Goal: Navigation & Orientation: Find specific page/section

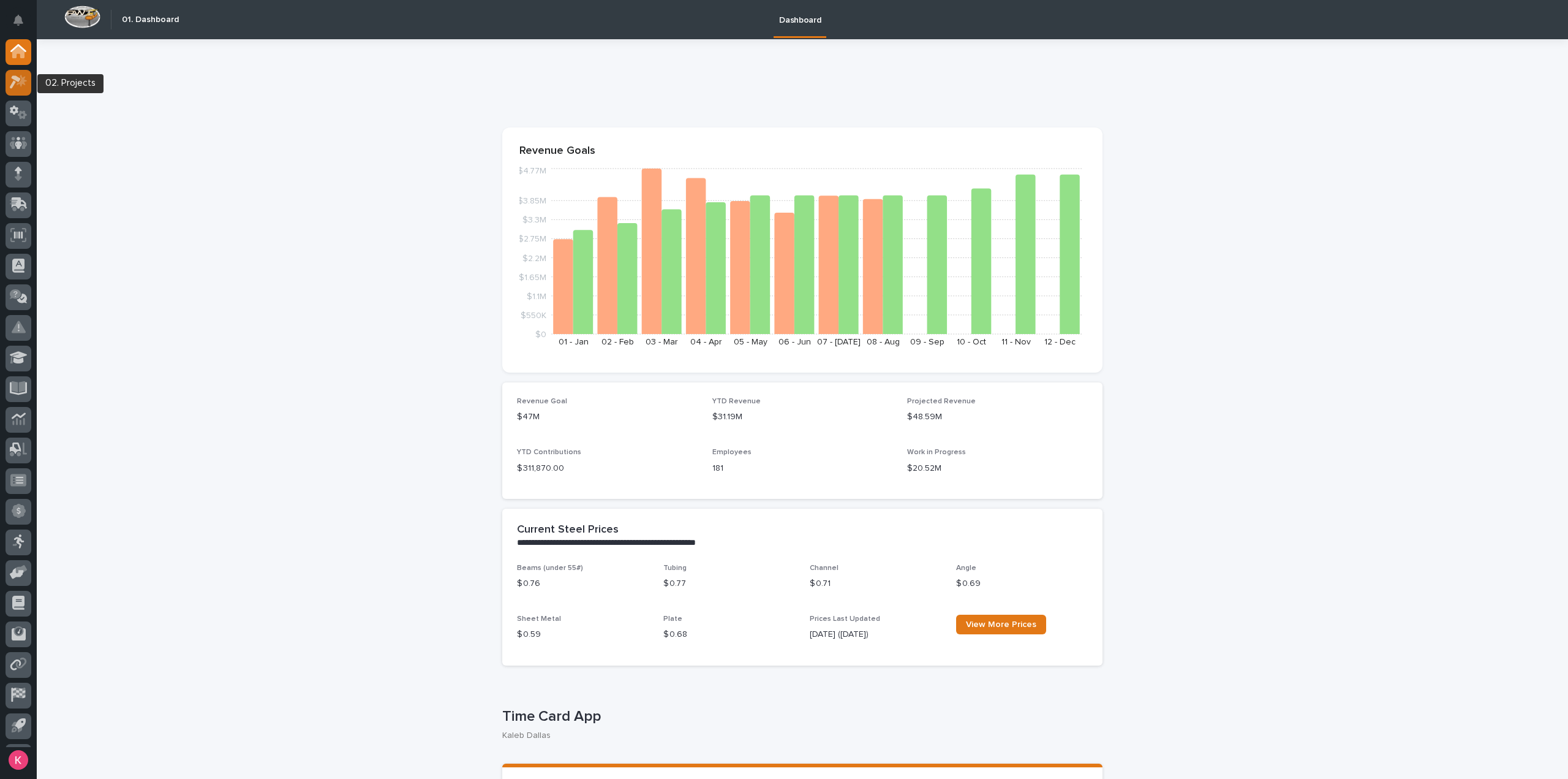
click at [23, 82] on icon at bounding box center [22, 81] width 10 height 12
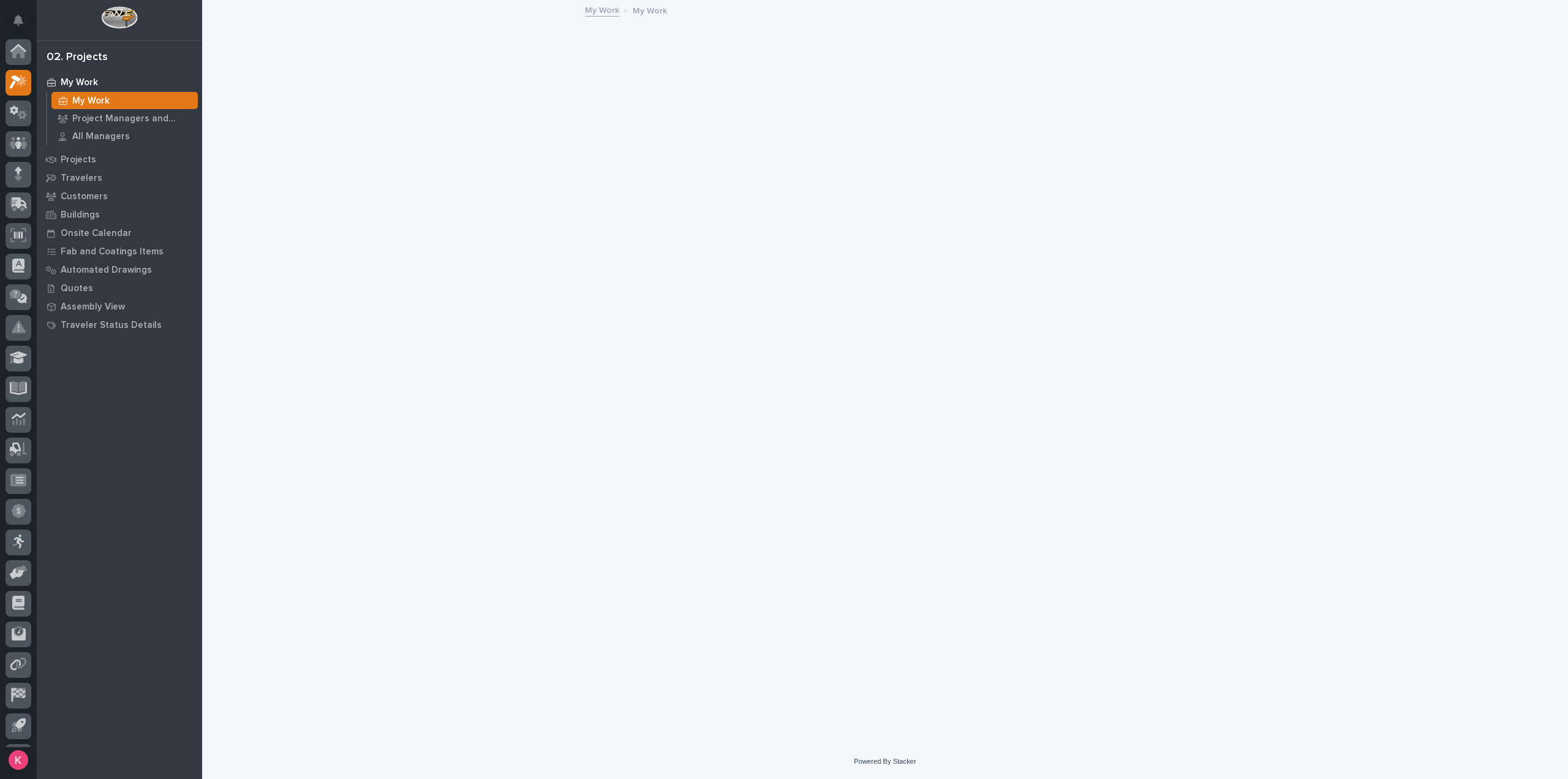
scroll to position [27, 0]
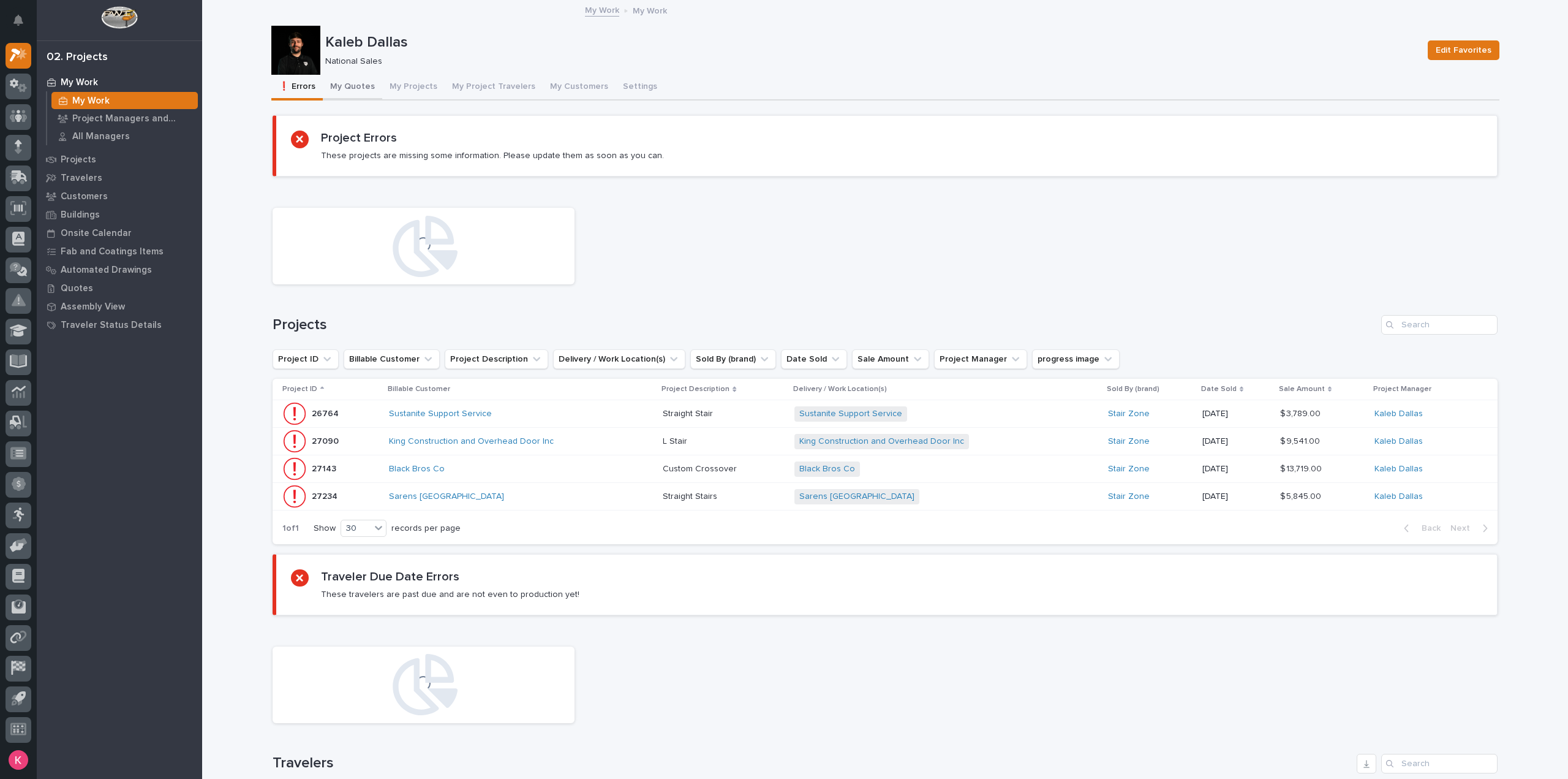
click at [332, 89] on button "My Quotes" at bounding box center [352, 88] width 60 height 26
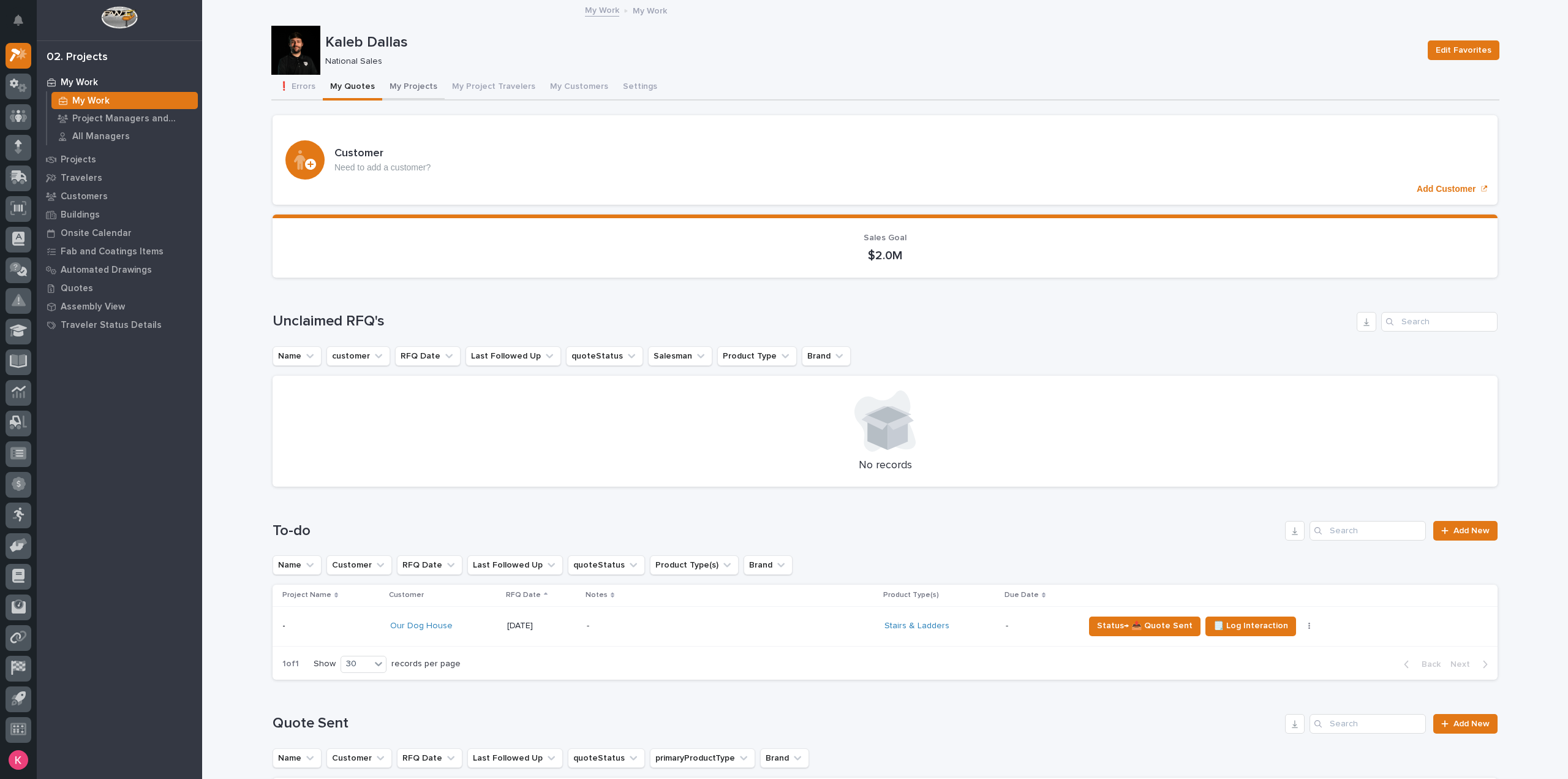
click at [399, 78] on button "My Projects" at bounding box center [414, 88] width 63 height 26
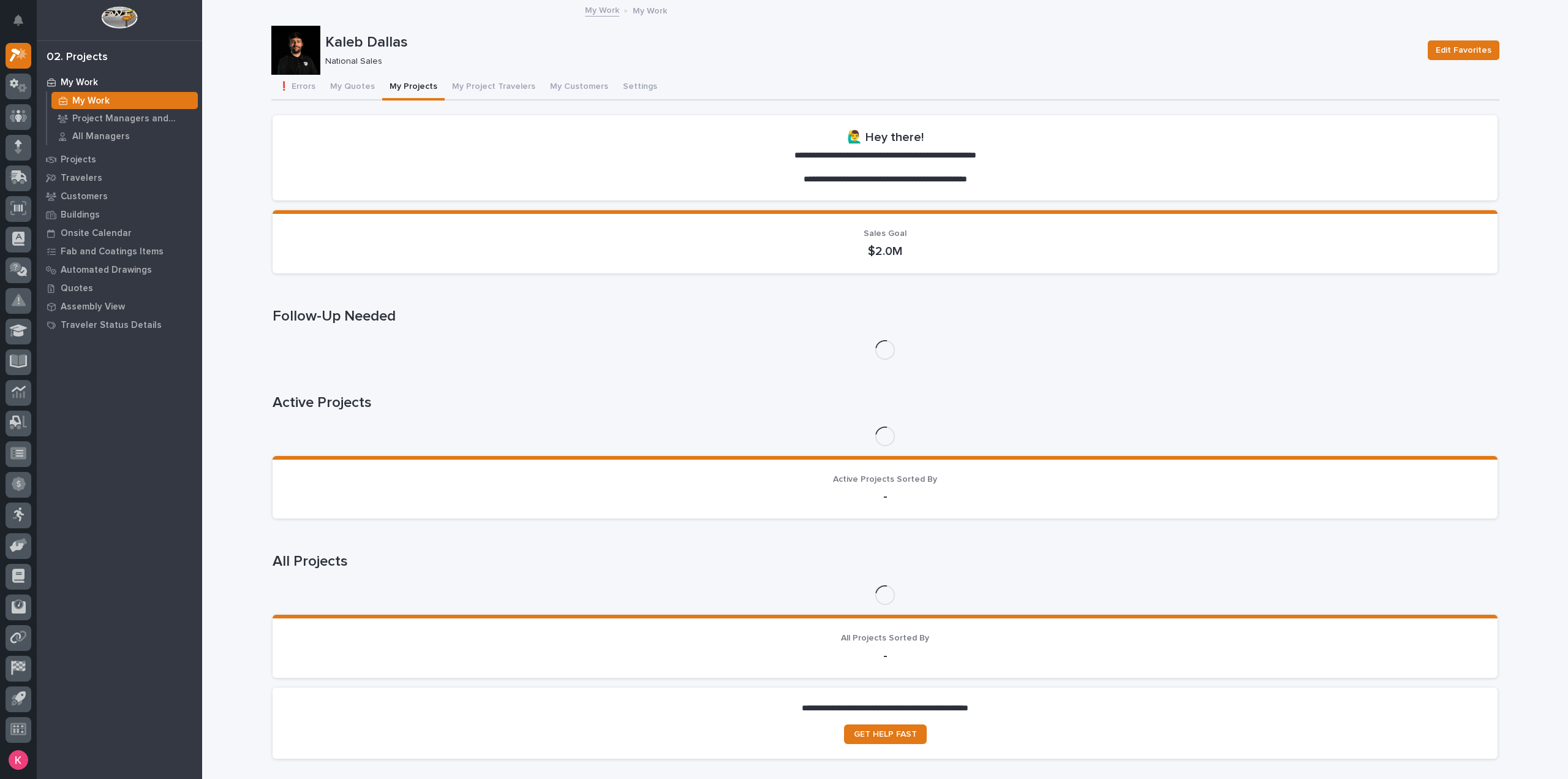
click at [409, 83] on button "My Projects" at bounding box center [414, 88] width 63 height 26
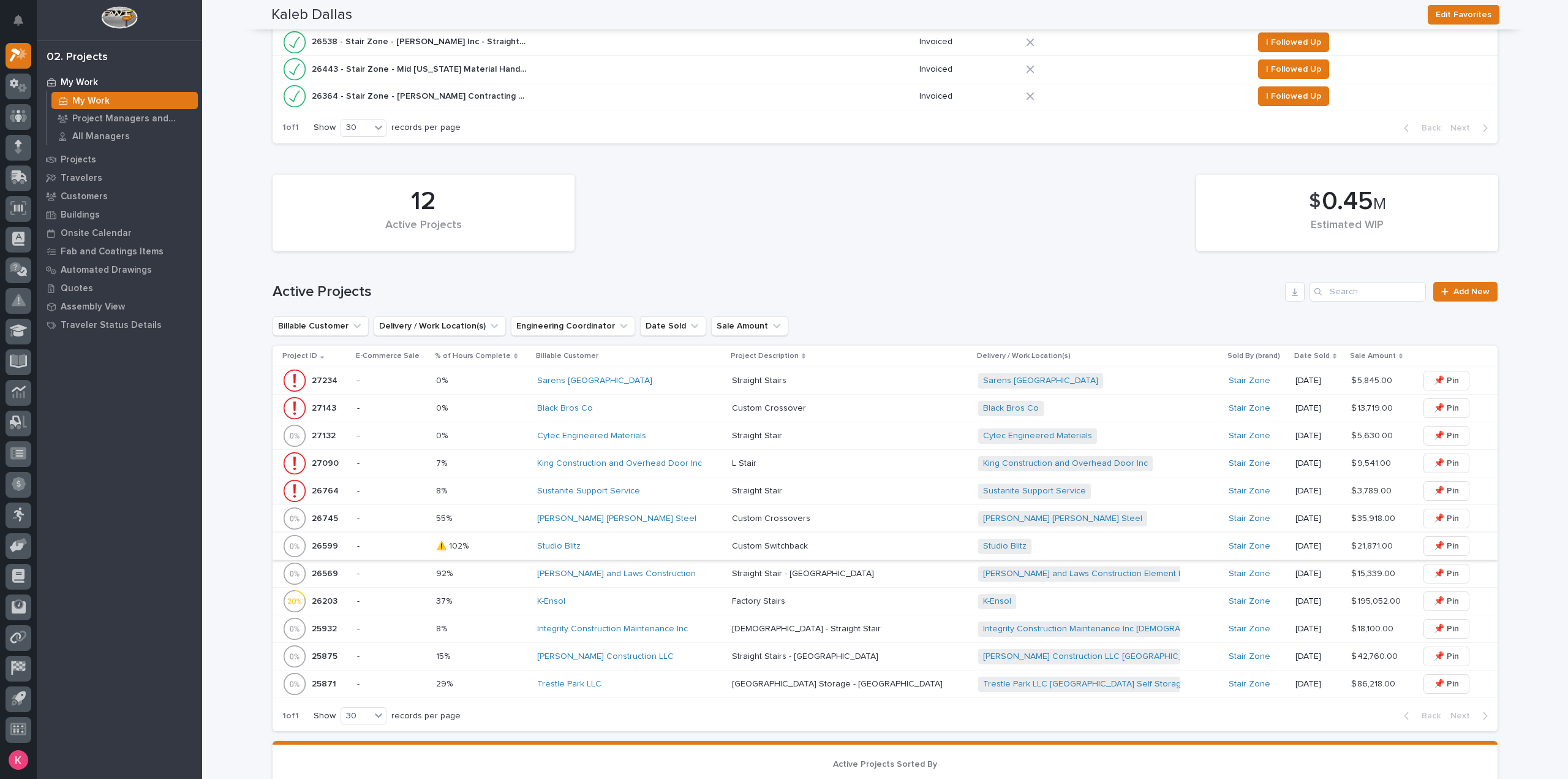
scroll to position [490, 0]
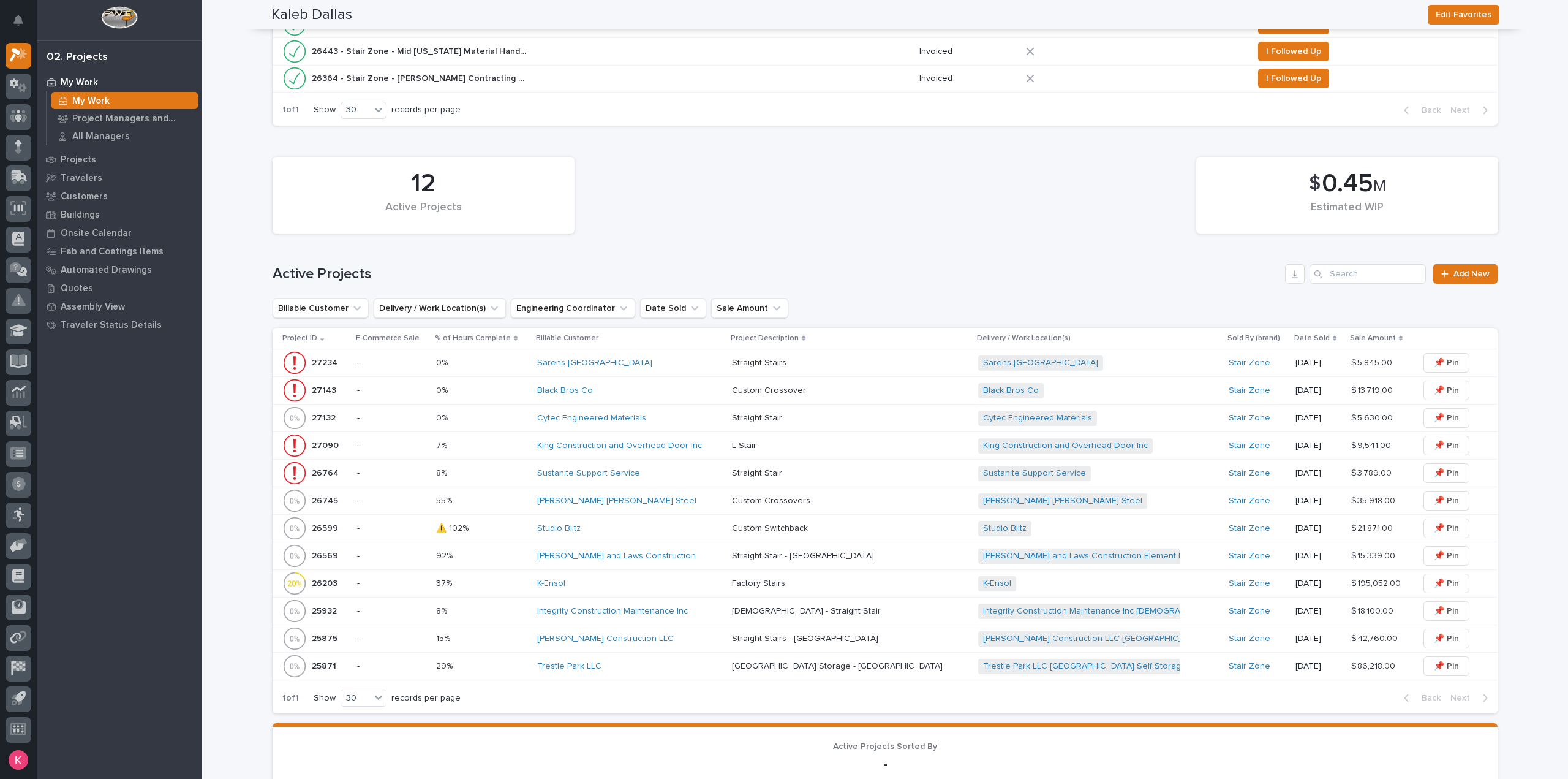
click at [708, 528] on div "Studio Blitz" at bounding box center [629, 528] width 185 height 10
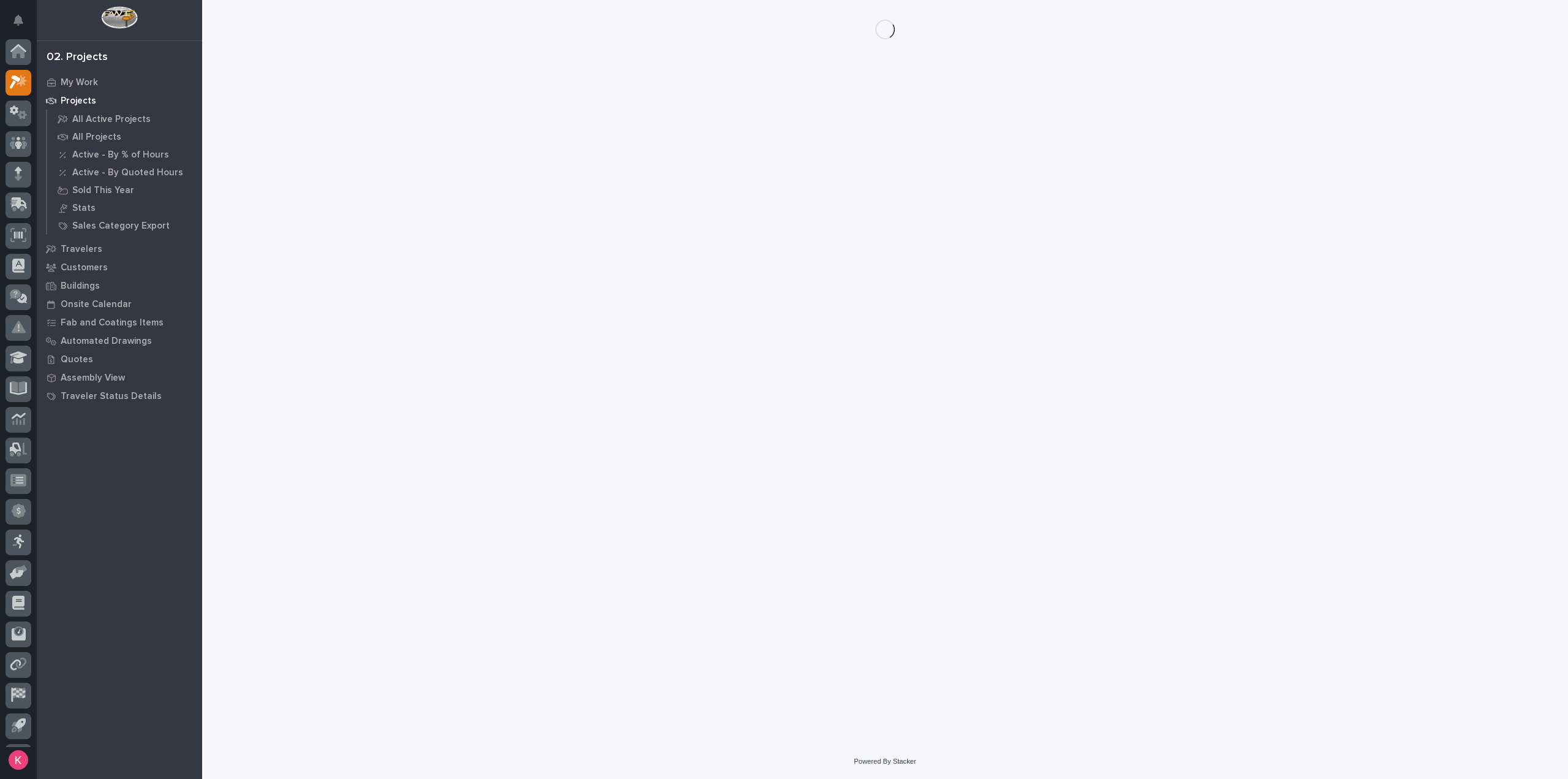
scroll to position [27, 0]
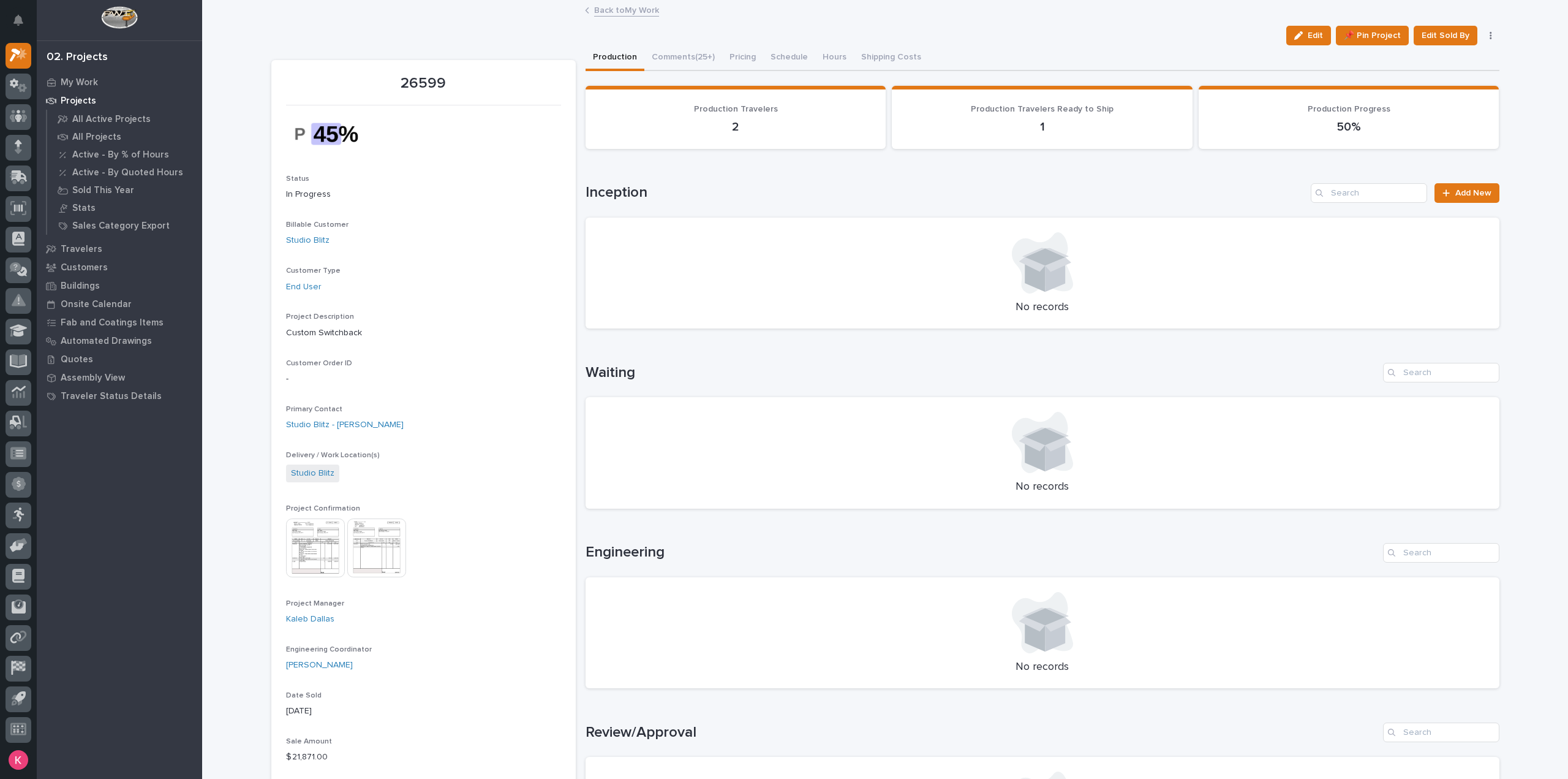
click at [327, 542] on img at bounding box center [315, 548] width 59 height 59
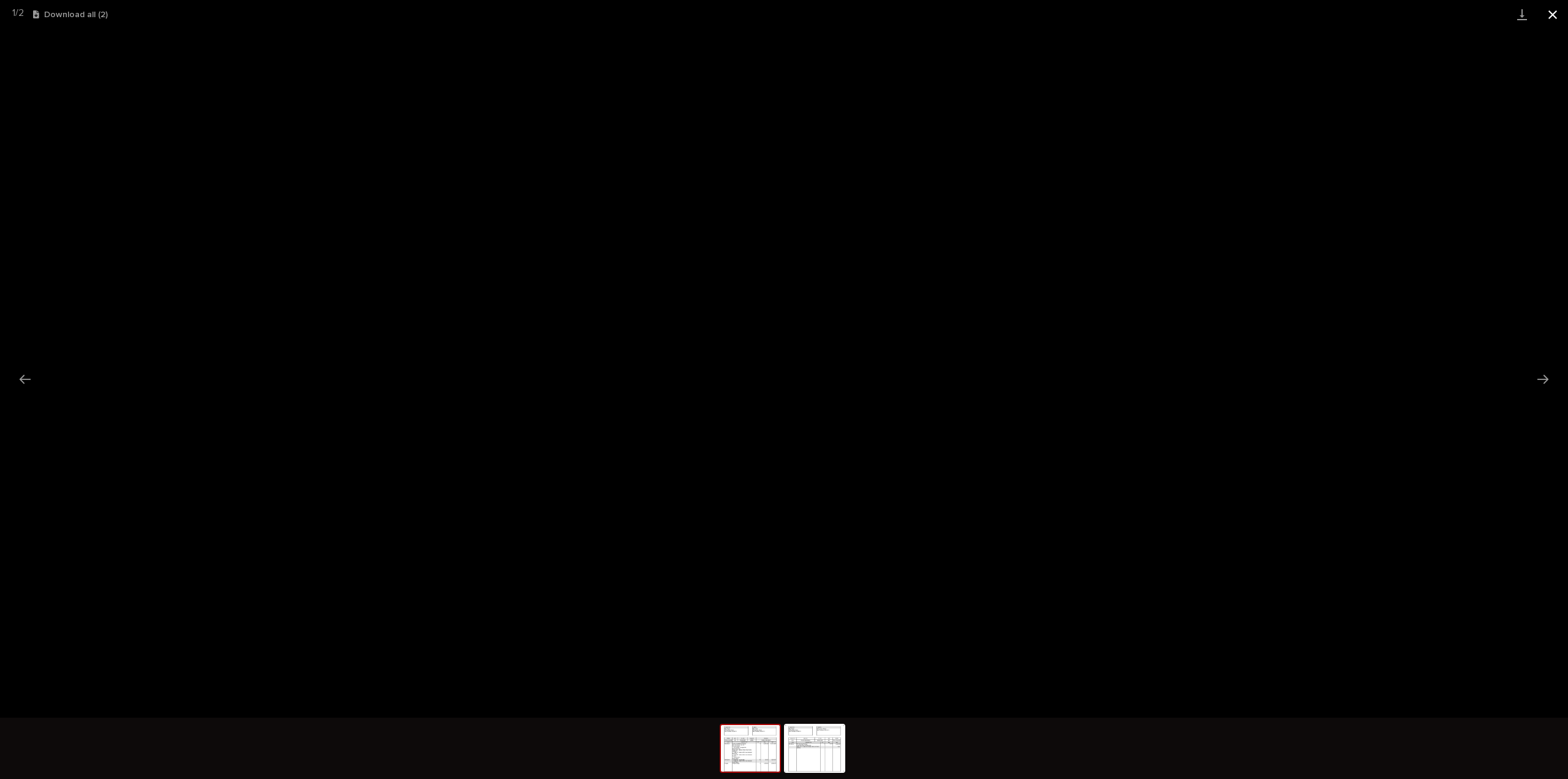
click at [1549, 10] on button "Close gallery" at bounding box center [1553, 14] width 31 height 29
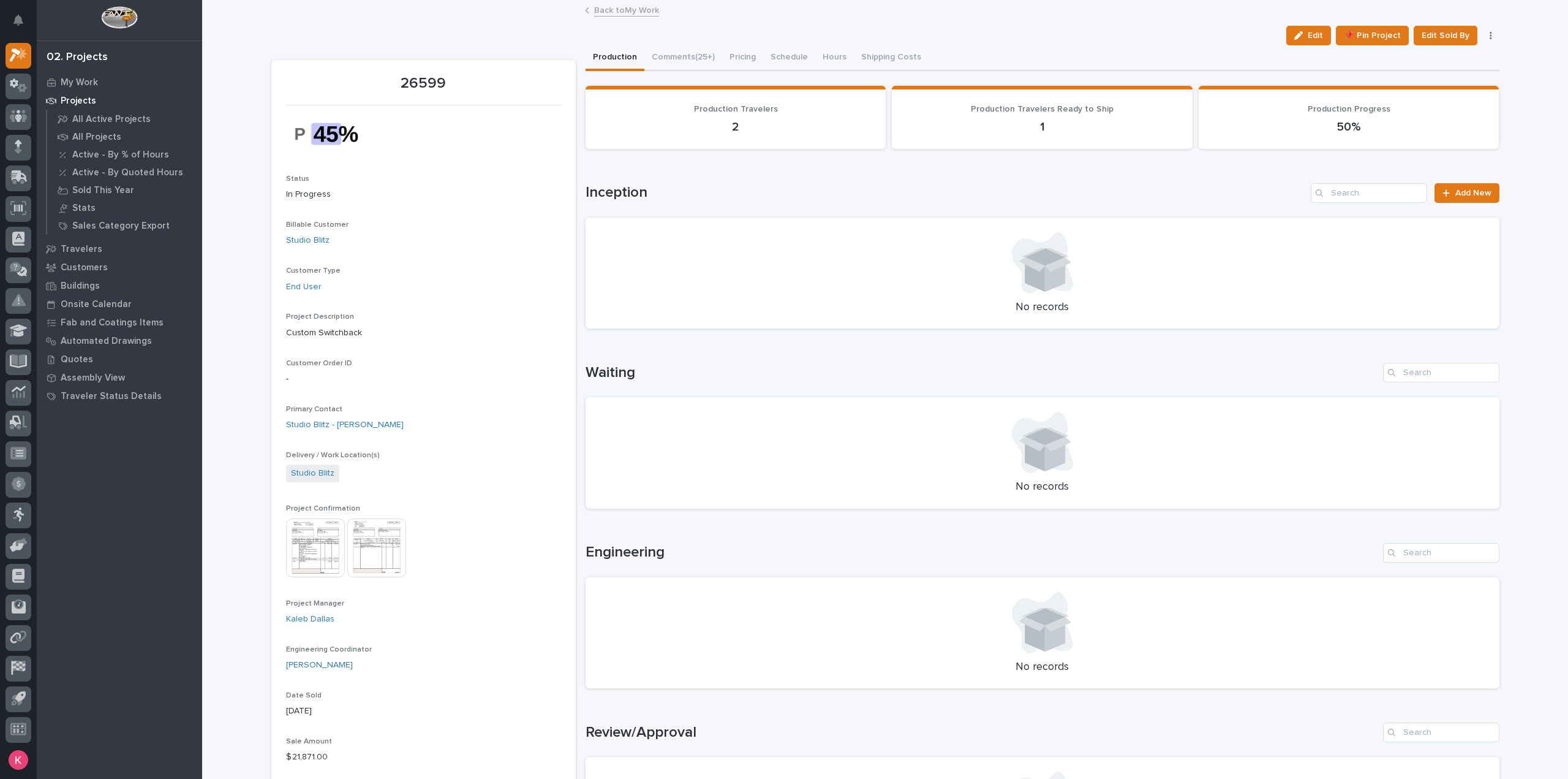
click at [370, 552] on img at bounding box center [377, 548] width 59 height 59
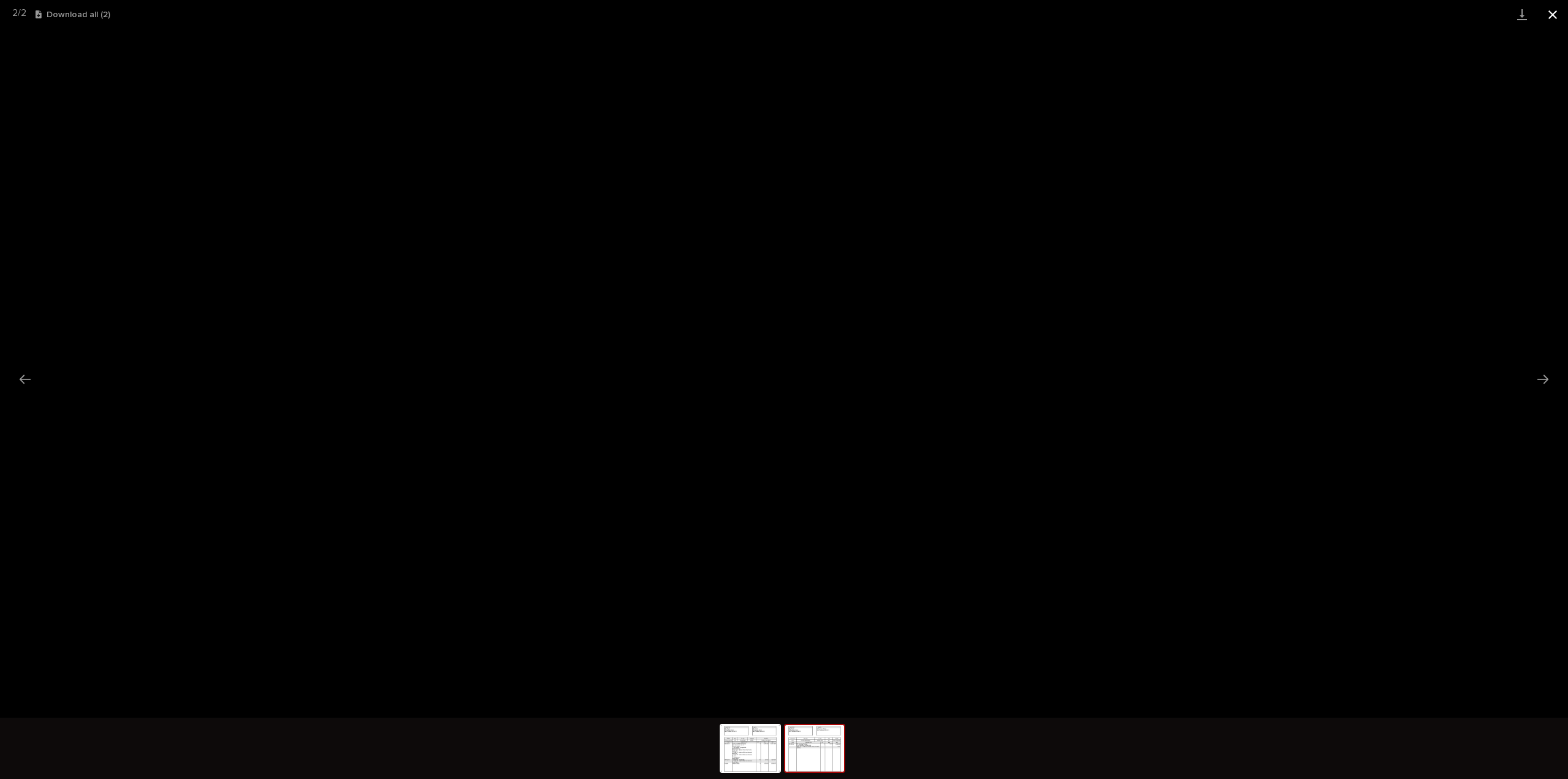
click at [1543, 17] on button "Close gallery" at bounding box center [1553, 14] width 31 height 29
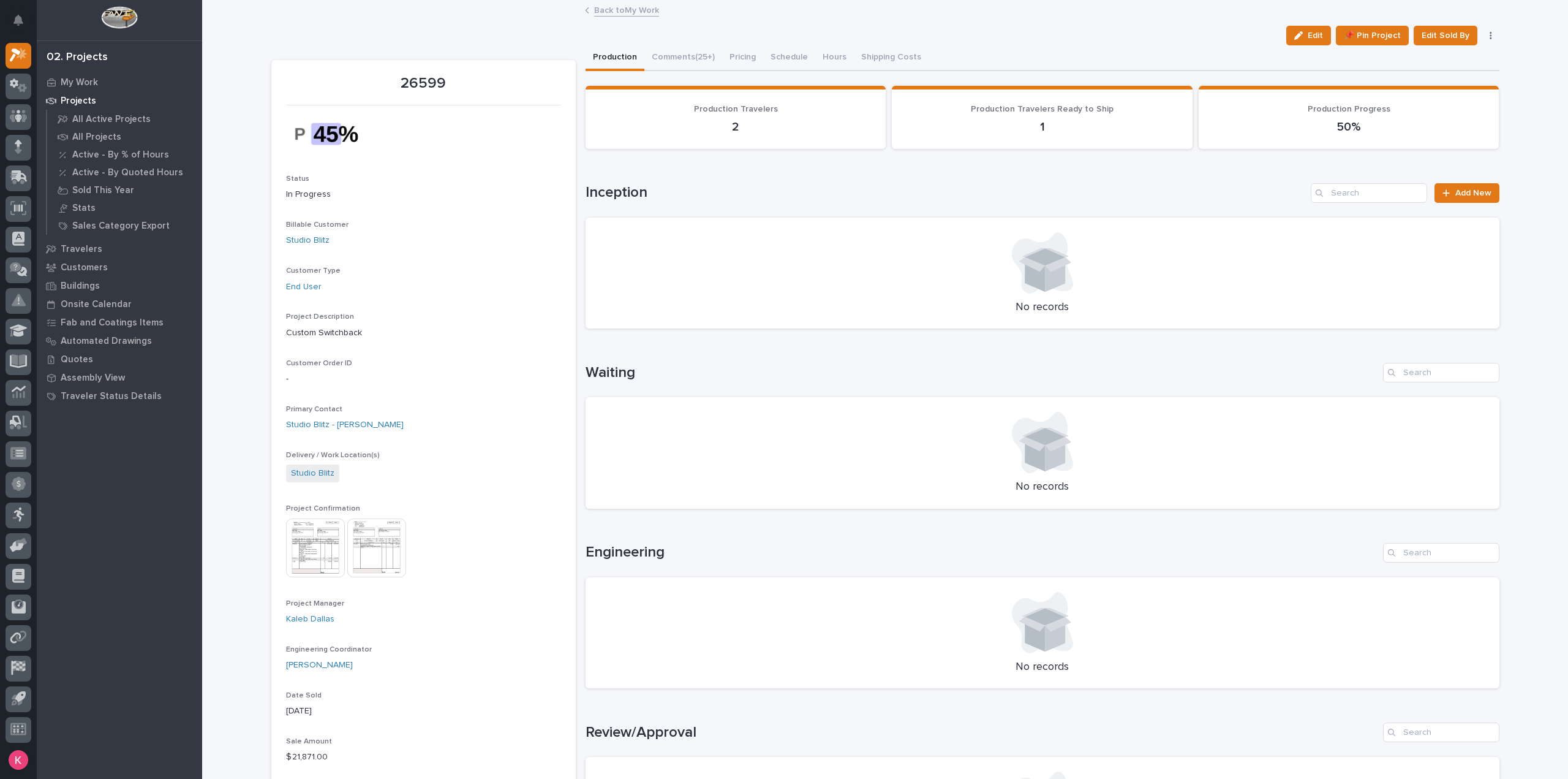
click at [324, 556] on img at bounding box center [315, 548] width 59 height 59
